Goal: Navigation & Orientation: Find specific page/section

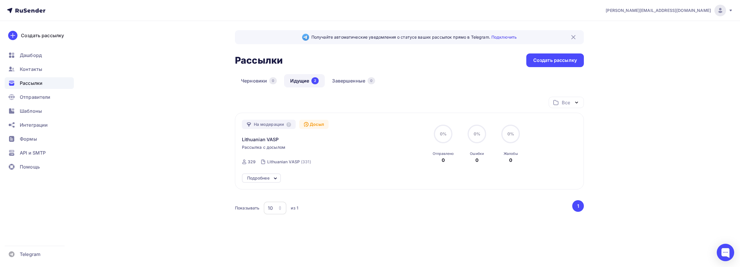
click at [322, 112] on div "Все Все папки Создать новую папку" at bounding box center [409, 105] width 349 height 16
click at [30, 84] on span "Рассылки" at bounding box center [31, 83] width 23 height 7
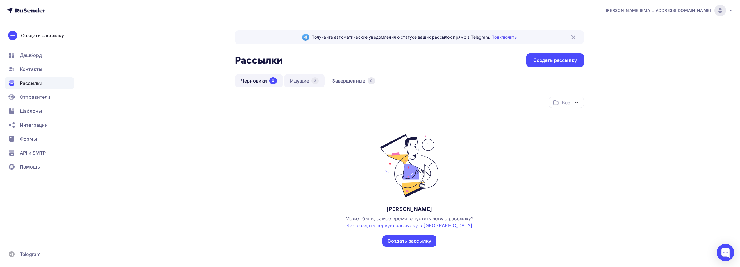
click at [307, 80] on link "Идущие 2" at bounding box center [304, 80] width 41 height 13
